Goal: Information Seeking & Learning: Check status

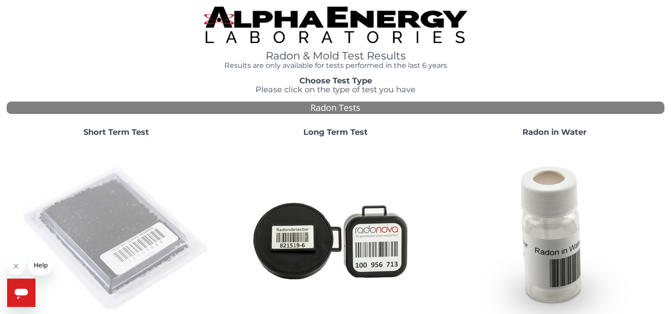
click at [147, 191] on img at bounding box center [116, 239] width 191 height 191
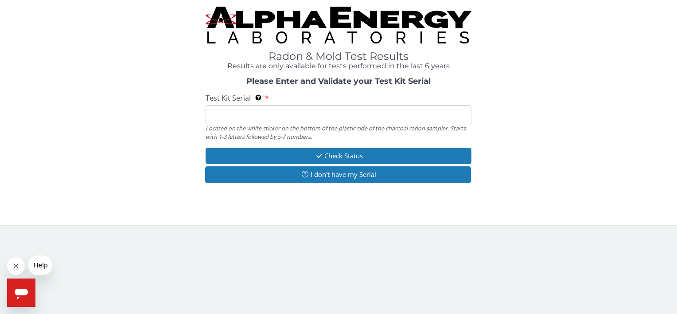
click at [405, 117] on input "Test Kit Serial Located on the white sticker on the bottom of the plastic side …" at bounding box center [338, 114] width 265 height 19
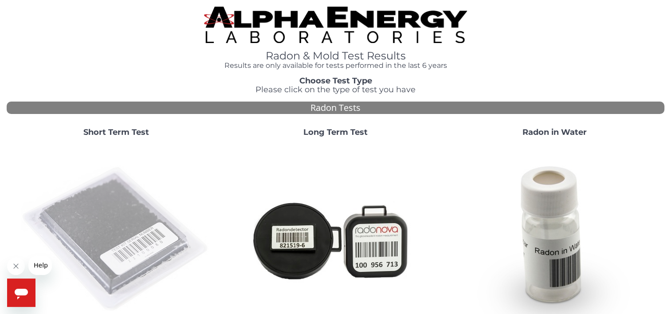
click at [137, 222] on img at bounding box center [116, 239] width 191 height 191
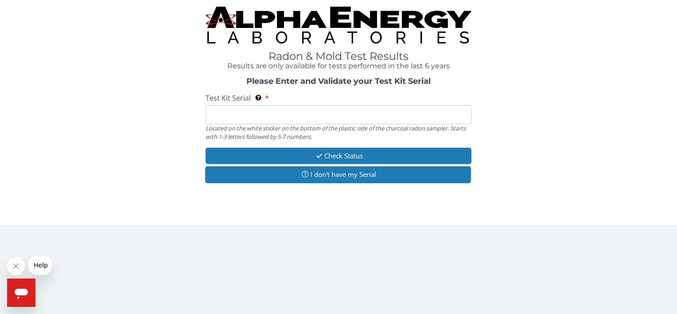
click at [312, 114] on input "Test Kit Serial Located on the white sticker on the bottom of the plastic side …" at bounding box center [338, 114] width 265 height 19
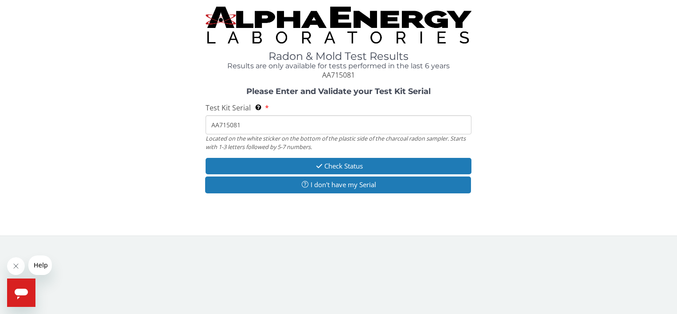
type input "AA715081"
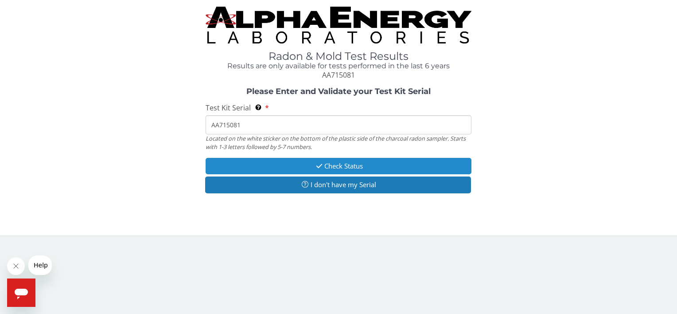
click at [376, 164] on button "Check Status" at bounding box center [338, 166] width 265 height 16
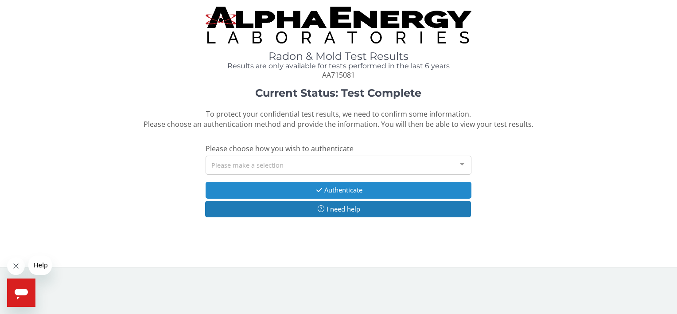
click at [356, 190] on button "Authenticate" at bounding box center [338, 190] width 265 height 16
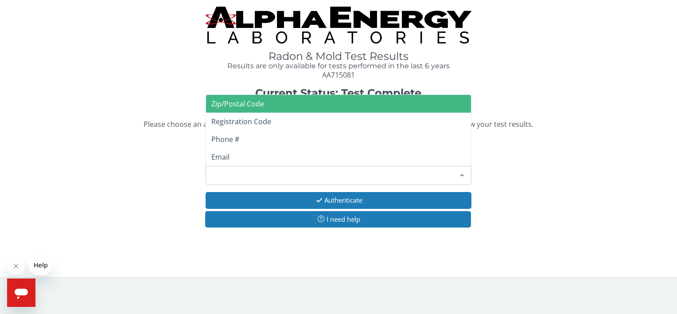
click at [288, 173] on div "Please make a selection" at bounding box center [338, 175] width 265 height 19
click at [351, 106] on span "Zip/Postal Code" at bounding box center [338, 104] width 265 height 18
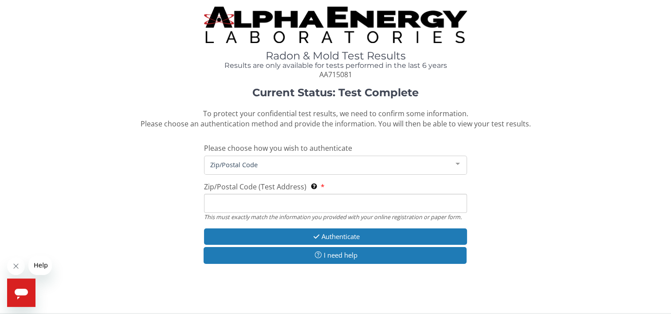
click at [298, 202] on input "Zip/Postal Code (Test Address) This must exactly match the information you prov…" at bounding box center [335, 203] width 263 height 19
type input "87109"
click at [273, 203] on input "87109" at bounding box center [335, 203] width 263 height 19
click at [459, 168] on div at bounding box center [458, 164] width 18 height 17
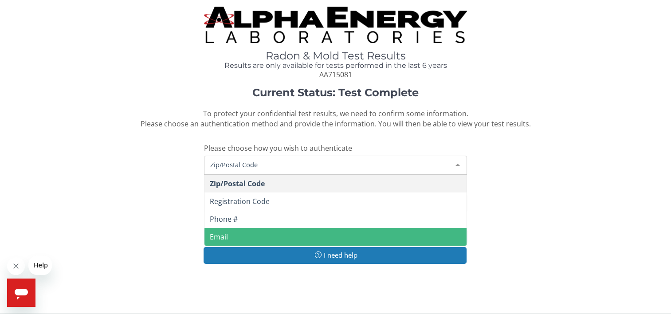
click at [407, 235] on span "Email" at bounding box center [335, 237] width 262 height 18
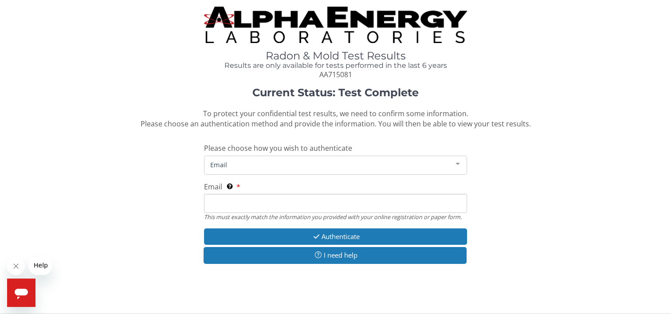
click at [367, 204] on input "Email This must exactly match the information you provided with your online reg…" at bounding box center [335, 203] width 263 height 19
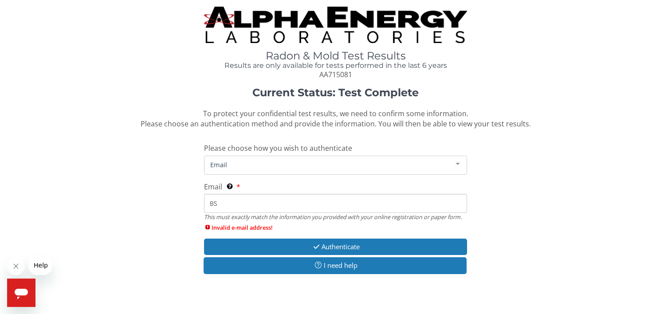
type input "B"
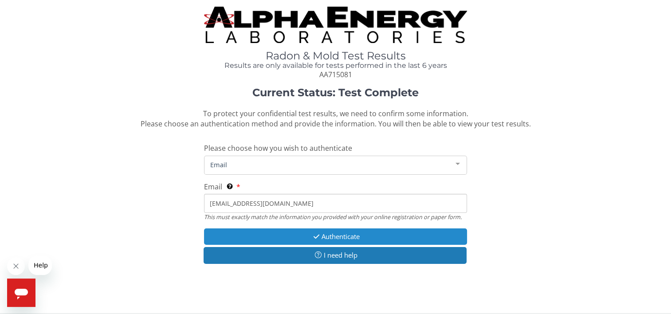
type input "bscuste@sandia.gov"
click at [353, 236] on button "Authenticate" at bounding box center [335, 236] width 263 height 16
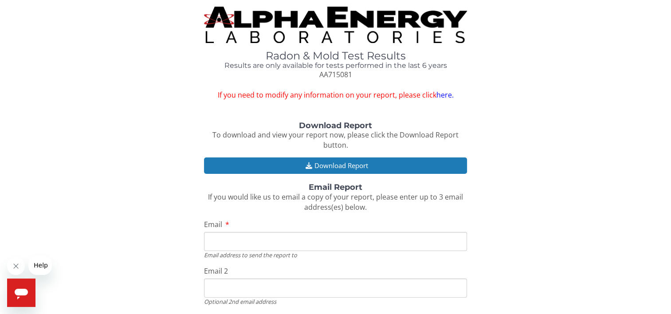
click at [447, 95] on link "here." at bounding box center [444, 95] width 17 height 10
click at [446, 95] on link "here." at bounding box center [444, 95] width 17 height 10
click at [445, 91] on link "here." at bounding box center [444, 95] width 17 height 10
click at [441, 94] on link "here." at bounding box center [444, 95] width 17 height 10
